Goal: Information Seeking & Learning: Learn about a topic

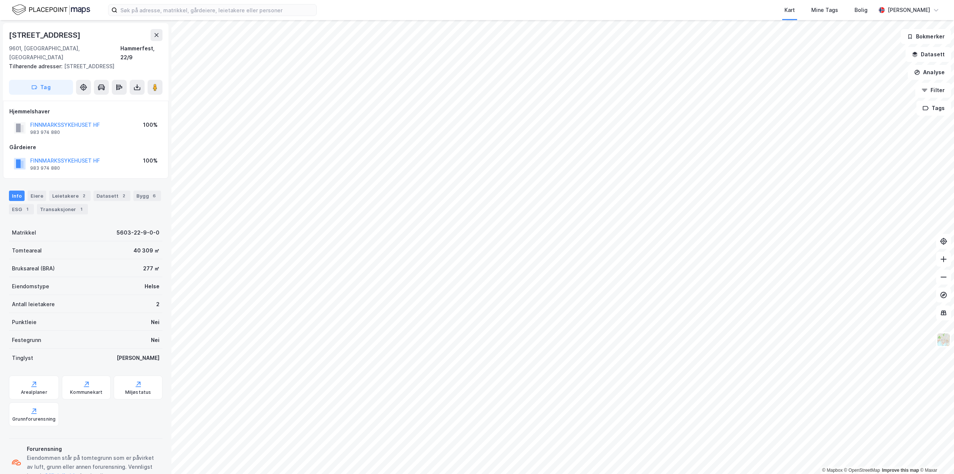
click at [70, 38] on div "[STREET_ADDRESS]" at bounding box center [86, 35] width 154 height 12
click at [104, 241] on div "Tomteareal 40 309 ㎡" at bounding box center [86, 250] width 154 height 18
click at [139, 190] on div "Bygg 6" at bounding box center [147, 195] width 28 height 10
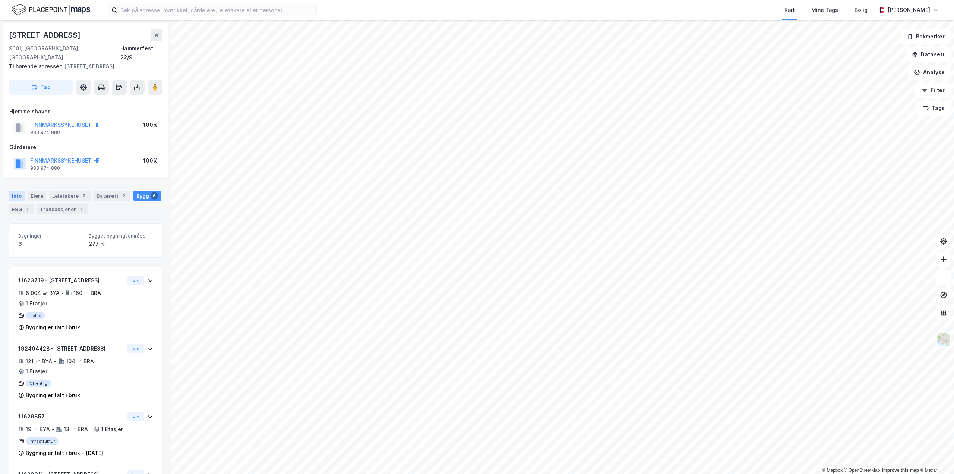
click at [14, 190] on div "Info" at bounding box center [17, 195] width 16 height 10
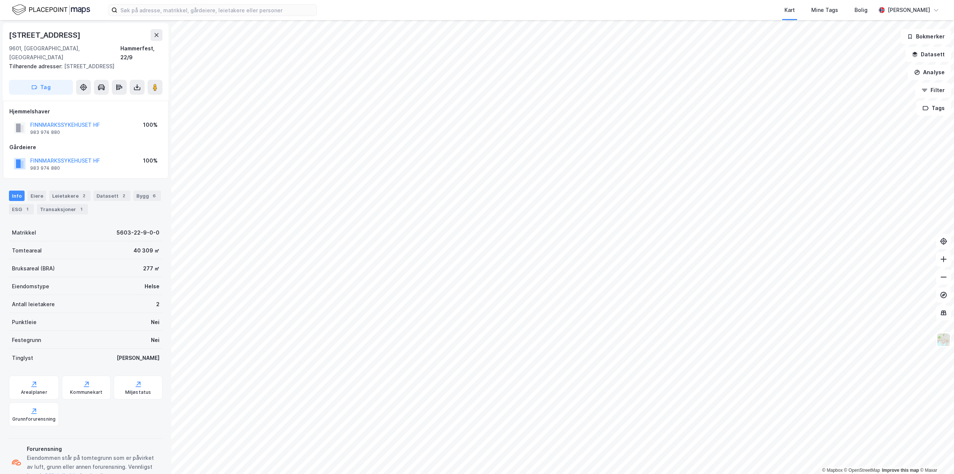
click at [118, 231] on div "Matrikkel 5603-22-9-0-0" at bounding box center [86, 232] width 154 height 18
click at [136, 259] on div "Bruksareal (BRA) 277 ㎡" at bounding box center [86, 268] width 154 height 18
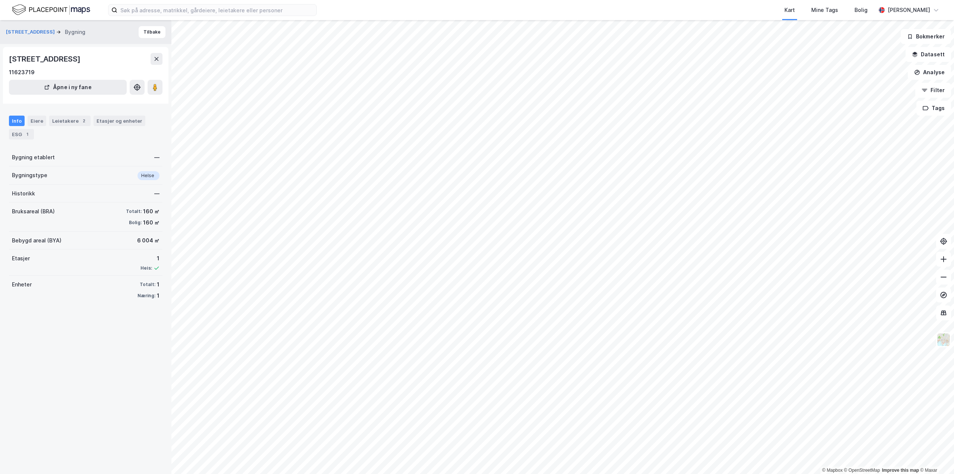
click at [120, 241] on div "Bebygd areal (BYA) 6 004 ㎡" at bounding box center [86, 240] width 154 height 18
drag, startPoint x: 131, startPoint y: 239, endPoint x: 154, endPoint y: 245, distance: 23.0
click at [153, 241] on div "Bebygd areal (BYA) 6 004 ㎡" at bounding box center [86, 240] width 154 height 18
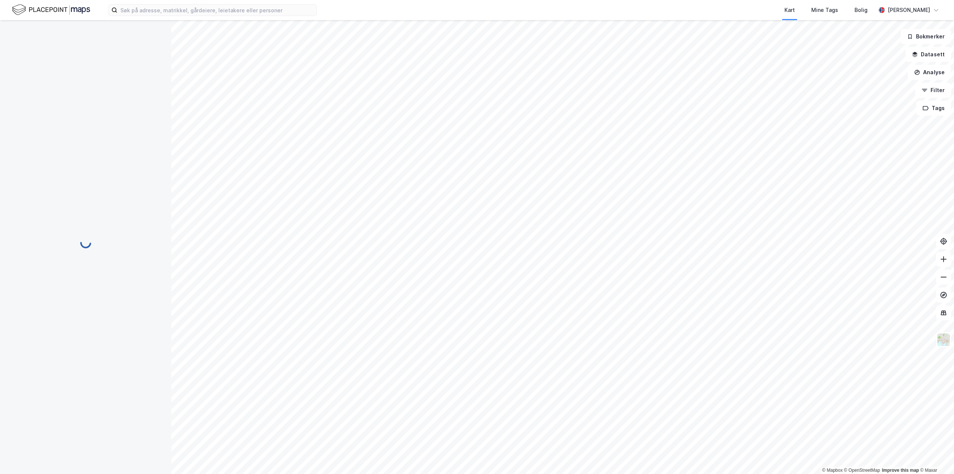
scroll to position [6, 0]
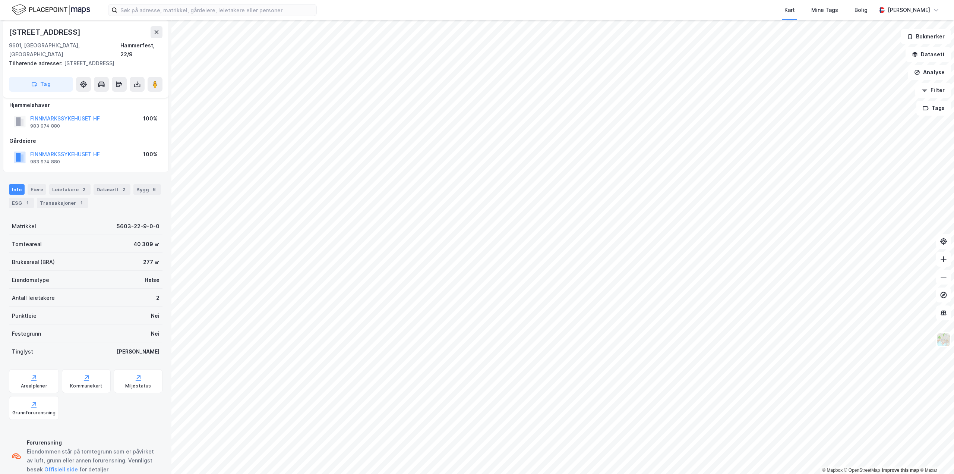
click at [70, 235] on div "Tomteareal 40 309 ㎡" at bounding box center [86, 244] width 154 height 18
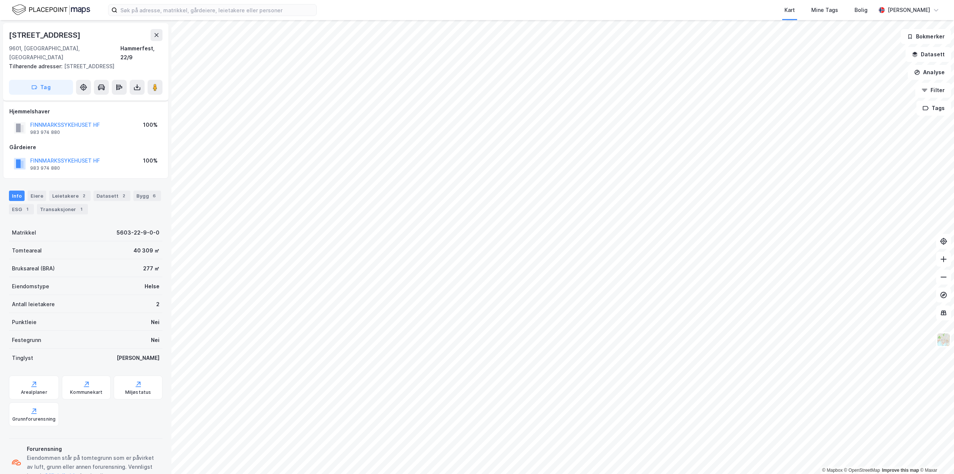
scroll to position [6, 0]
